Goal: Task Accomplishment & Management: Manage account settings

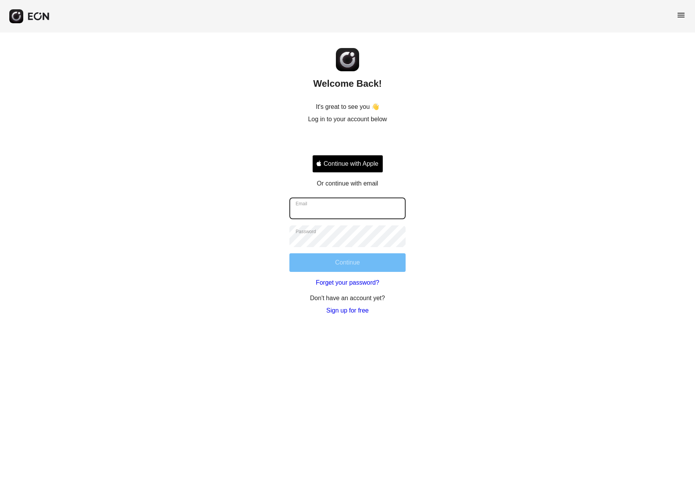
type input "**********"
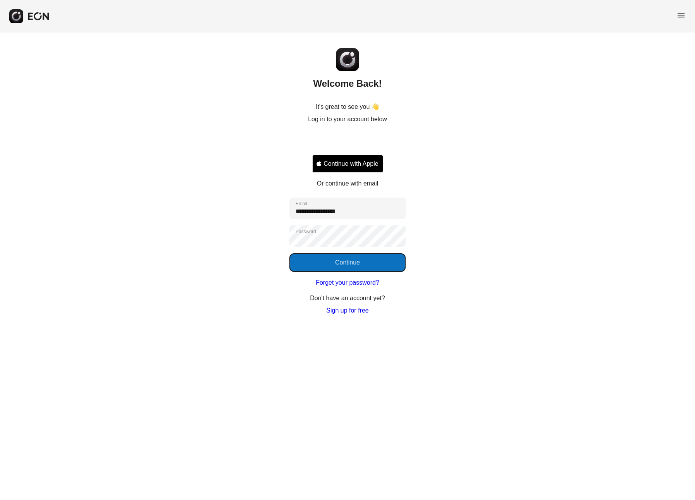
click at [350, 259] on button "Continue" at bounding box center [347, 262] width 116 height 19
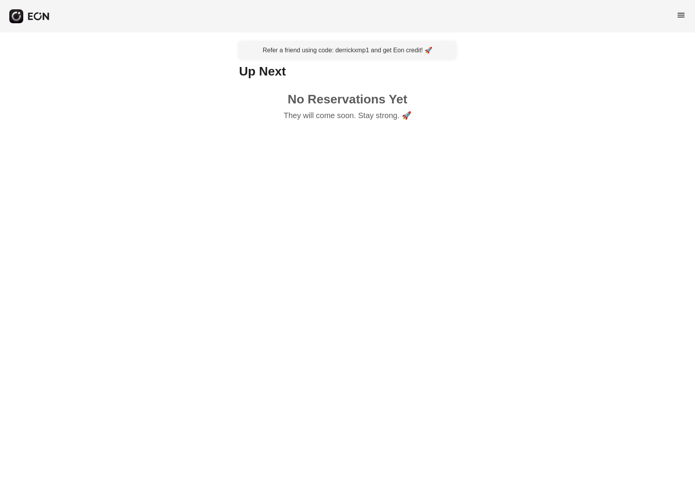
click at [677, 13] on span "menu" at bounding box center [681, 14] width 9 height 9
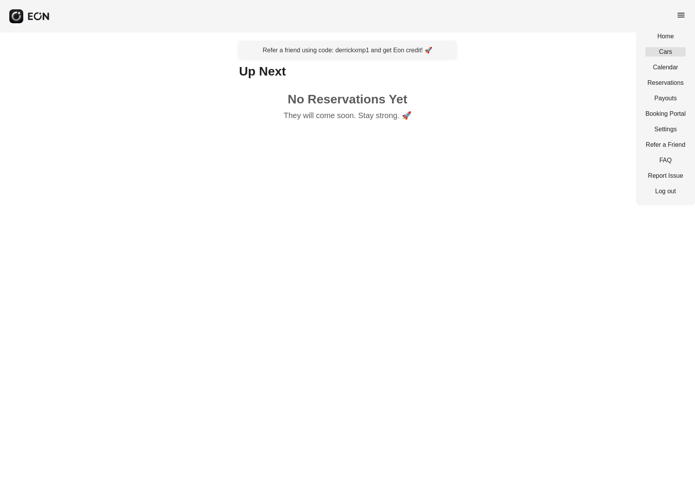
click at [672, 54] on link "Cars" at bounding box center [666, 51] width 40 height 9
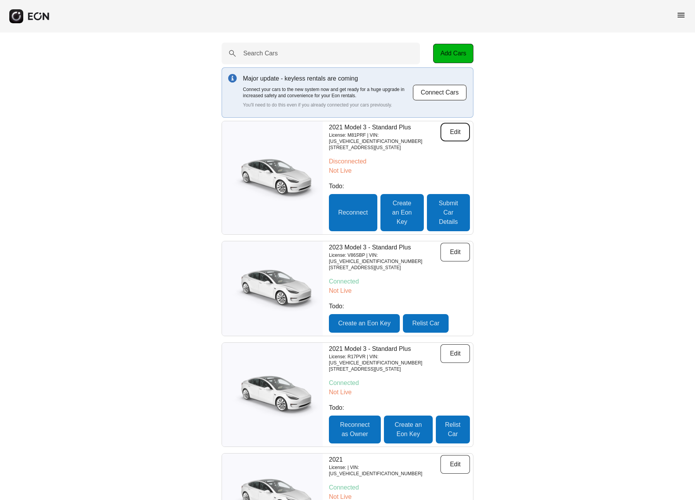
click at [461, 136] on button "Edit" at bounding box center [455, 132] width 29 height 19
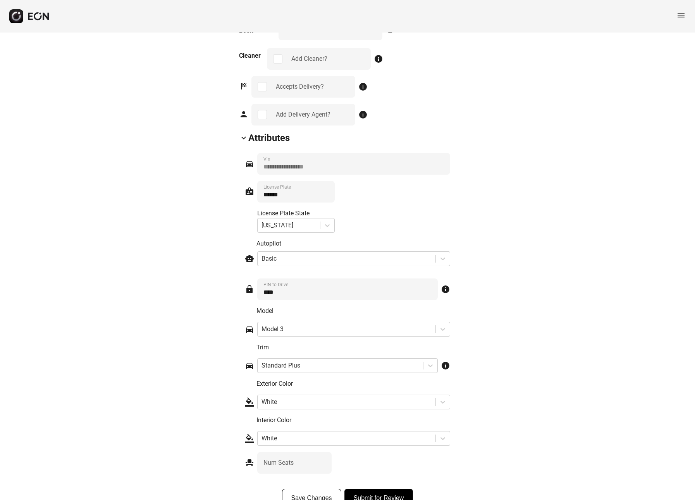
scroll to position [995, 0]
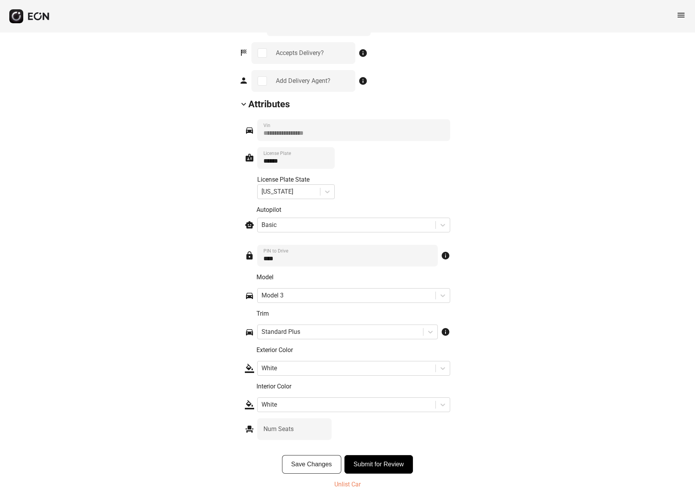
click at [349, 484] on p "Unlist Car" at bounding box center [347, 484] width 26 height 9
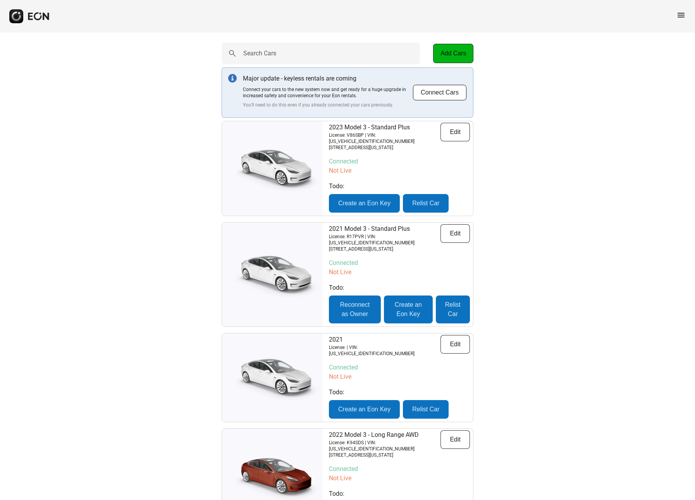
click at [680, 14] on span "menu" at bounding box center [681, 14] width 9 height 9
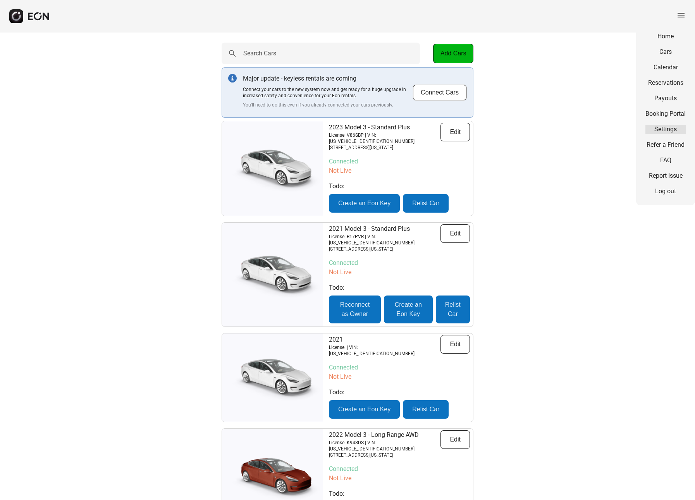
click at [657, 130] on link "Settings" at bounding box center [666, 129] width 40 height 9
select select "**"
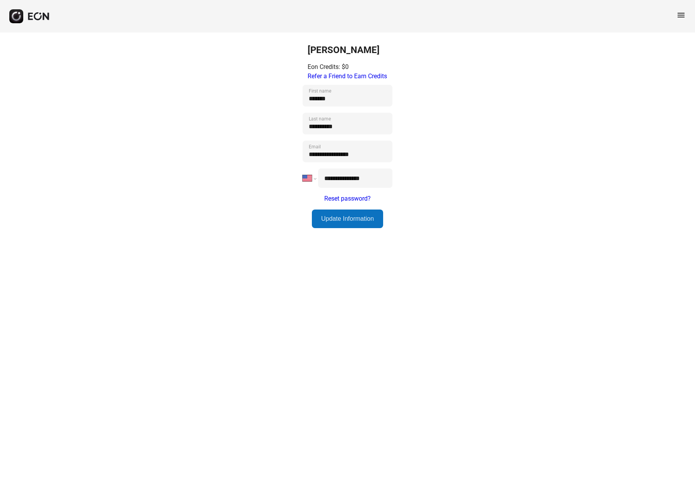
click at [684, 14] on span "menu" at bounding box center [681, 14] width 9 height 9
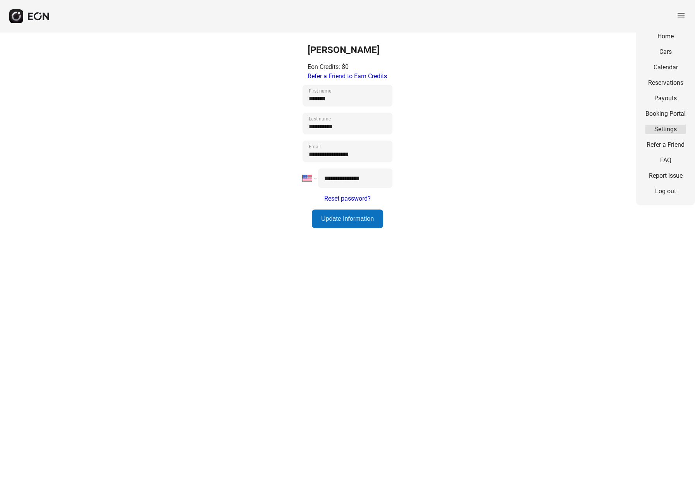
click at [668, 127] on link "Settings" at bounding box center [666, 129] width 40 height 9
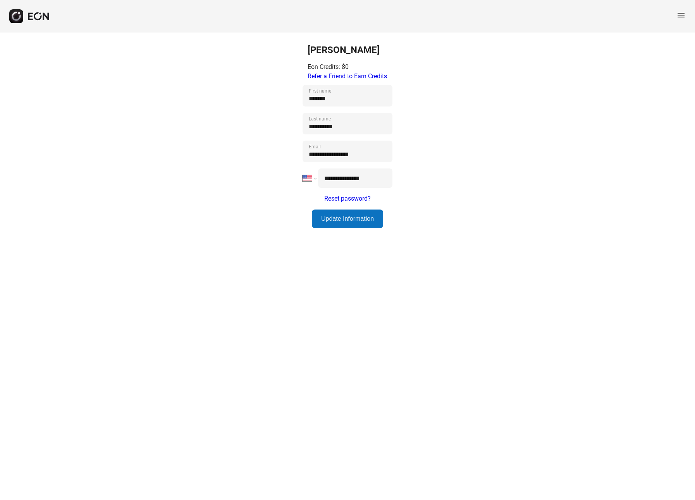
click at [678, 16] on span "menu" at bounding box center [681, 14] width 9 height 9
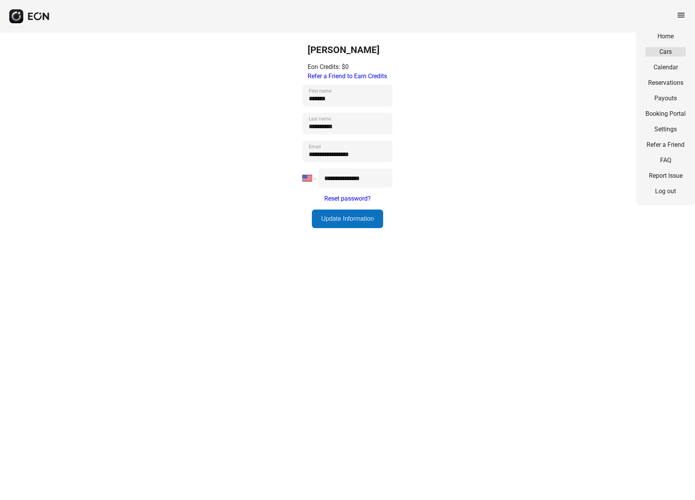
click at [663, 50] on link "Cars" at bounding box center [666, 51] width 40 height 9
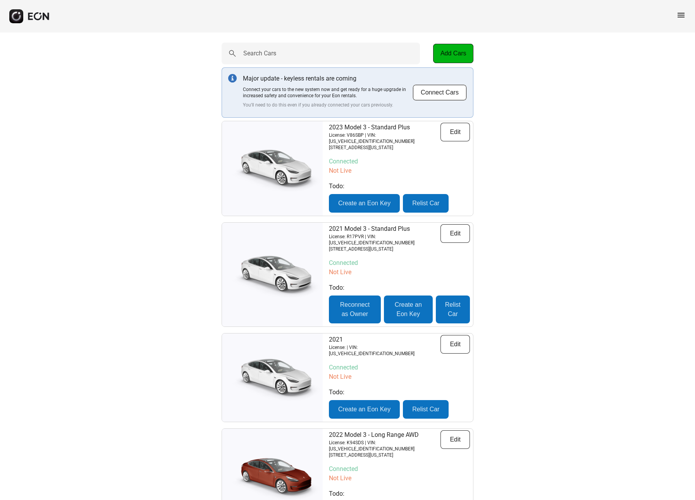
click at [685, 12] on span "menu" at bounding box center [681, 14] width 9 height 9
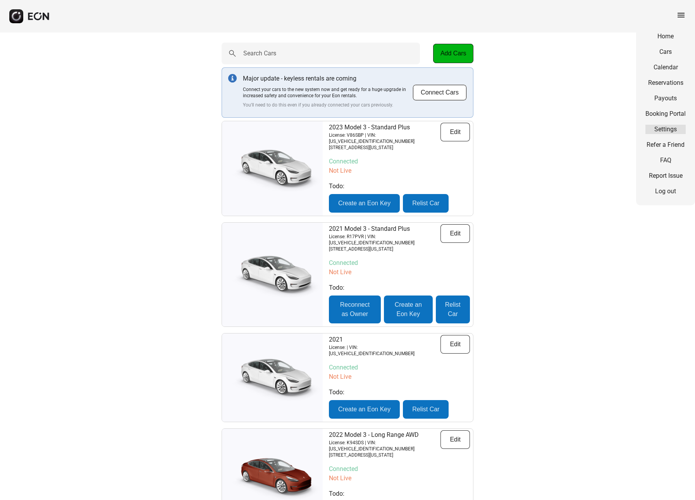
click at [667, 131] on link "Settings" at bounding box center [666, 129] width 40 height 9
select select "**"
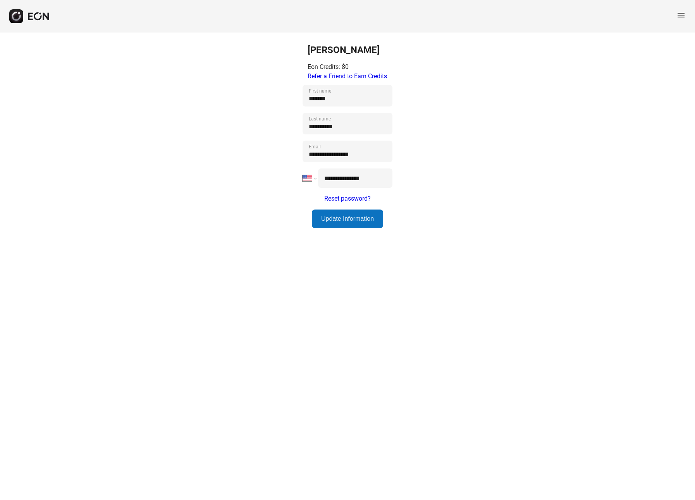
click at [682, 14] on span "menu" at bounding box center [681, 14] width 9 height 9
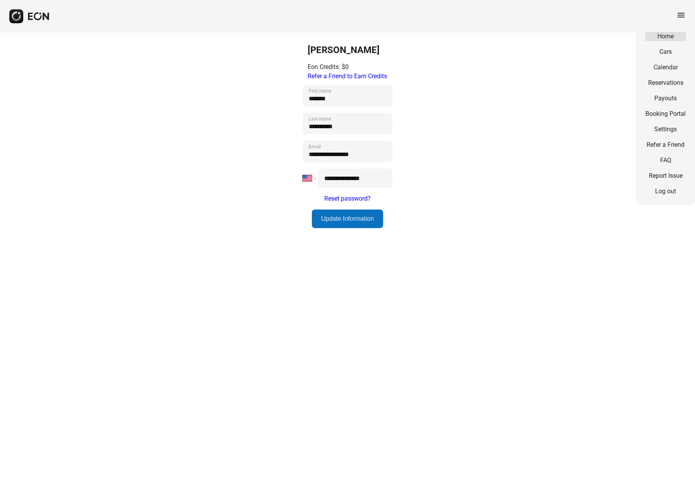
click at [672, 36] on link "Home" at bounding box center [666, 36] width 40 height 9
